Goal: Navigation & Orientation: Find specific page/section

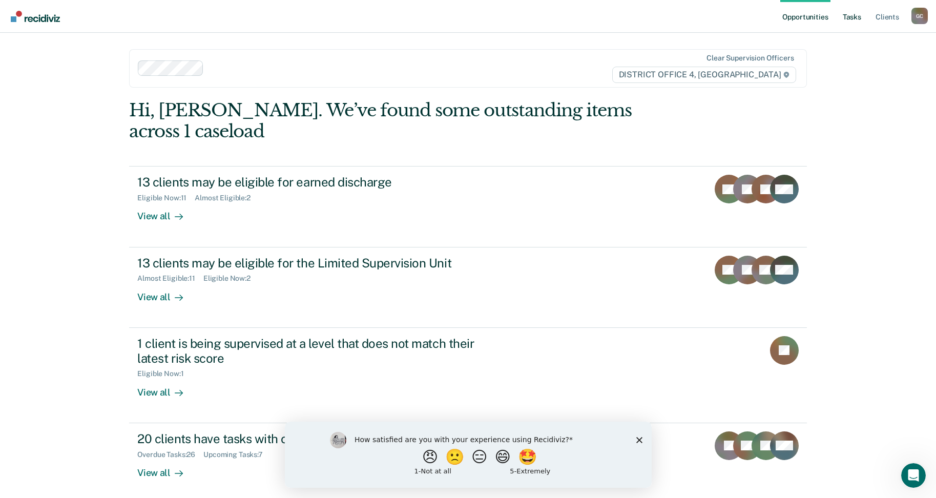
click at [845, 21] on link "Tasks" at bounding box center [852, 16] width 23 height 33
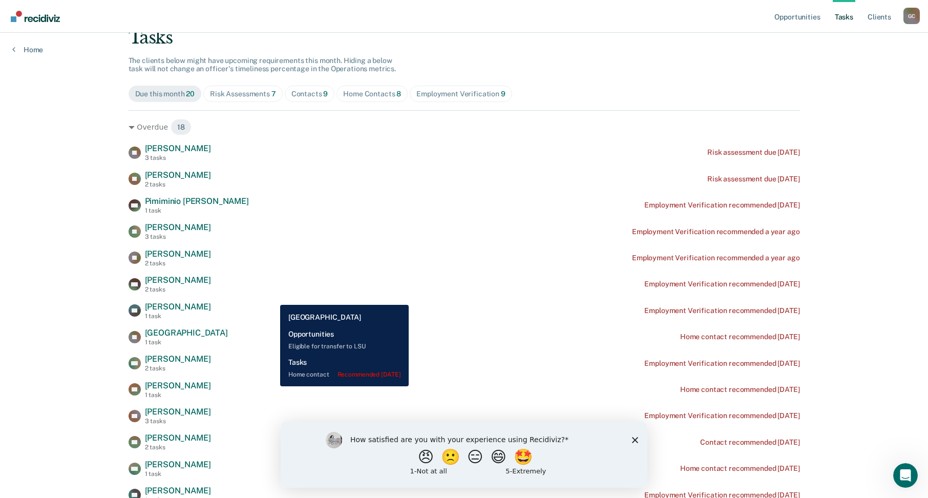
scroll to position [55, 0]
